Goal: Find contact information: Find contact information

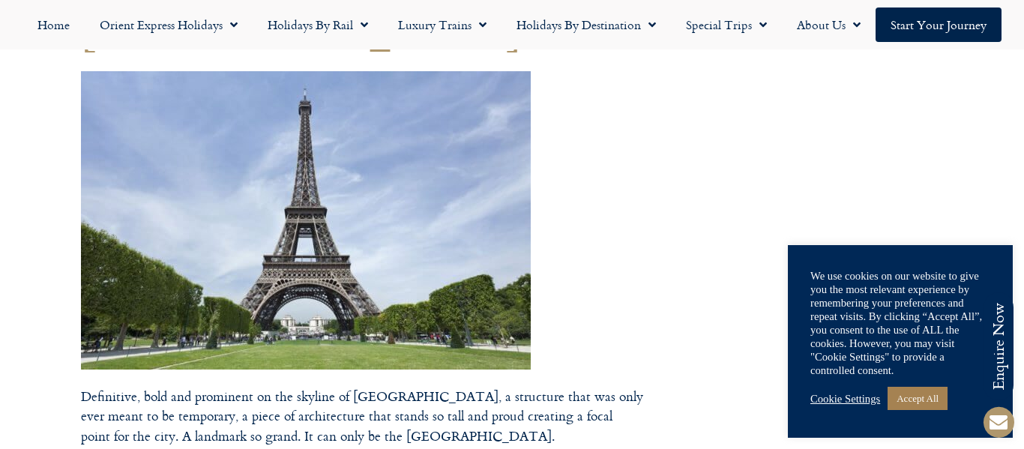
drag, startPoint x: 375, startPoint y: 180, endPoint x: 414, endPoint y: 162, distance: 42.2
